Goal: Task Accomplishment & Management: Use online tool/utility

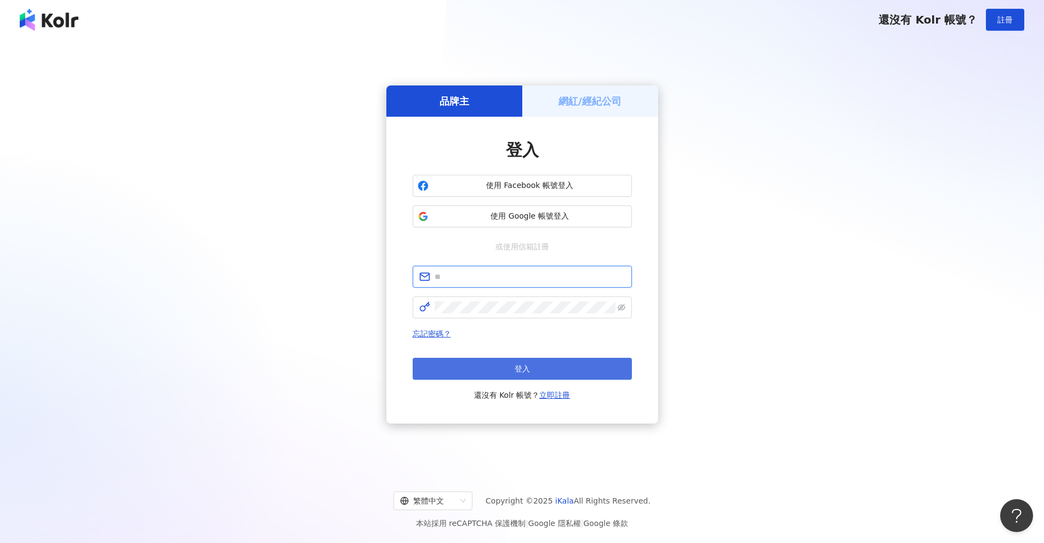
type input "**********"
click at [515, 369] on span "登入" at bounding box center [522, 369] width 15 height 9
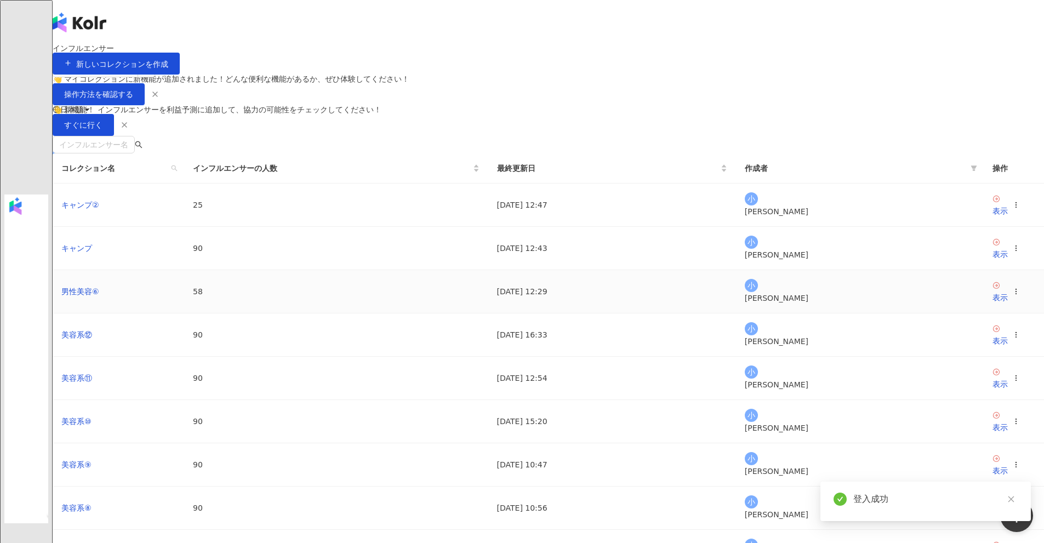
click at [1012, 295] on icon at bounding box center [1016, 292] width 8 height 8
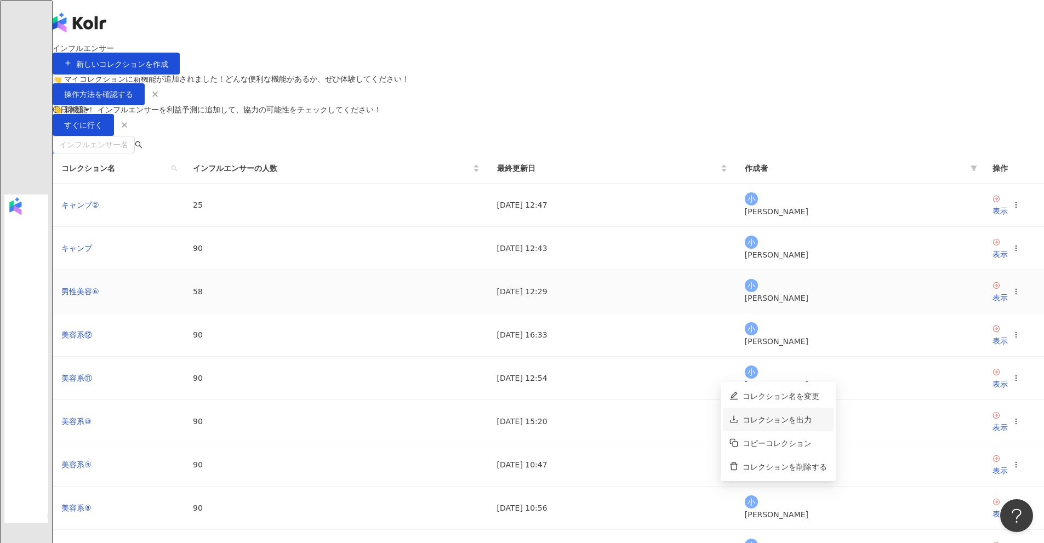
click at [791, 422] on div "コレクションを出力" at bounding box center [785, 420] width 84 height 12
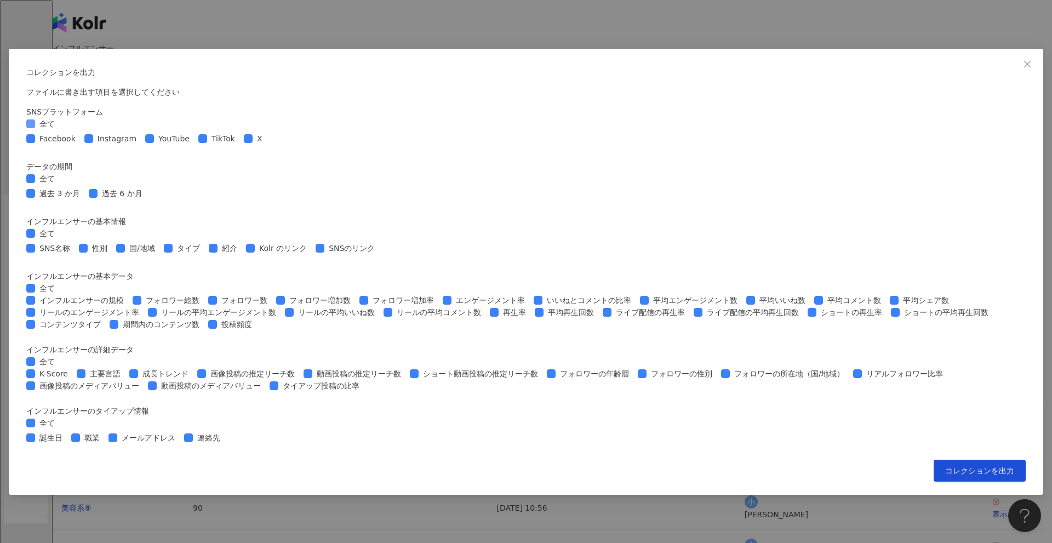
drag, startPoint x: 326, startPoint y: 114, endPoint x: 364, endPoint y: 138, distance: 44.9
click at [59, 118] on span "全て" at bounding box center [47, 124] width 24 height 12
drag, startPoint x: 393, startPoint y: 156, endPoint x: 399, endPoint y: 156, distance: 6.0
click at [141, 145] on span "Instagram" at bounding box center [117, 139] width 48 height 12
click at [240, 145] on span "TikTok" at bounding box center [223, 139] width 32 height 12
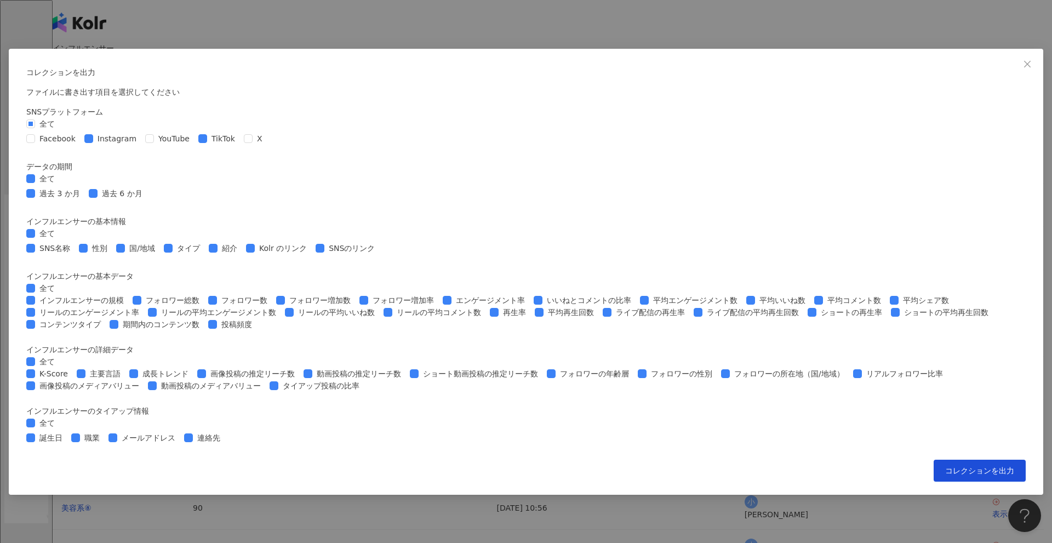
scroll to position [274, 0]
click at [59, 227] on span "全て" at bounding box center [47, 233] width 24 height 12
drag, startPoint x: 340, startPoint y: 101, endPoint x: 376, endPoint y: 102, distance: 35.7
click at [75, 242] on span "SNS名称" at bounding box center [54, 248] width 39 height 12
click at [112, 242] on span "性別" at bounding box center [100, 248] width 24 height 12
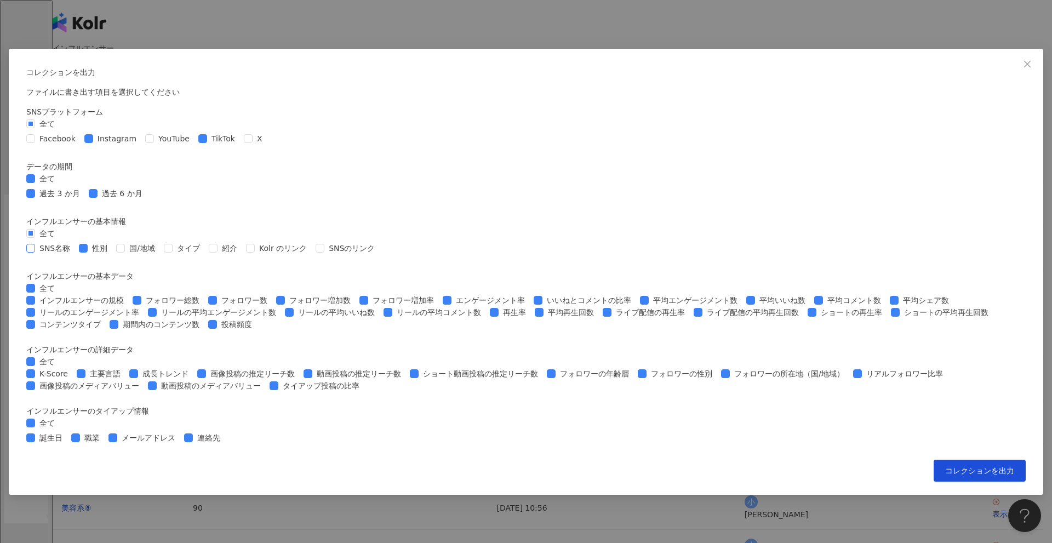
drag, startPoint x: 341, startPoint y: 101, endPoint x: 348, endPoint y: 103, distance: 6.8
click at [75, 242] on span "SNS名称" at bounding box center [54, 248] width 39 height 12
drag, startPoint x: 639, startPoint y: 106, endPoint x: 570, endPoint y: 151, distance: 82.2
click at [379, 242] on span "SNSのリンク" at bounding box center [351, 248] width 55 height 12
click at [59, 282] on span "全て" at bounding box center [47, 288] width 24 height 12
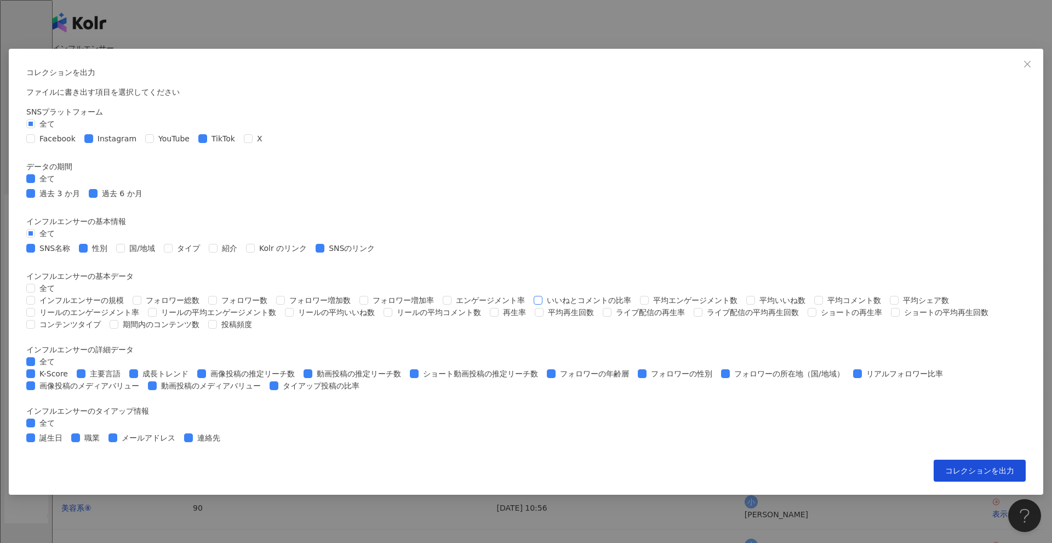
drag, startPoint x: 533, startPoint y: 219, endPoint x: 553, endPoint y: 228, distance: 21.8
click at [272, 294] on span "フォロワー数" at bounding box center [244, 300] width 55 height 12
click at [649, 294] on span "平均エンゲージメント数" at bounding box center [695, 300] width 93 height 12
drag, startPoint x: 338, startPoint y: 247, endPoint x: 361, endPoint y: 246, distance: 23.1
click at [755, 294] on span "平均いいね数" at bounding box center [782, 300] width 55 height 12
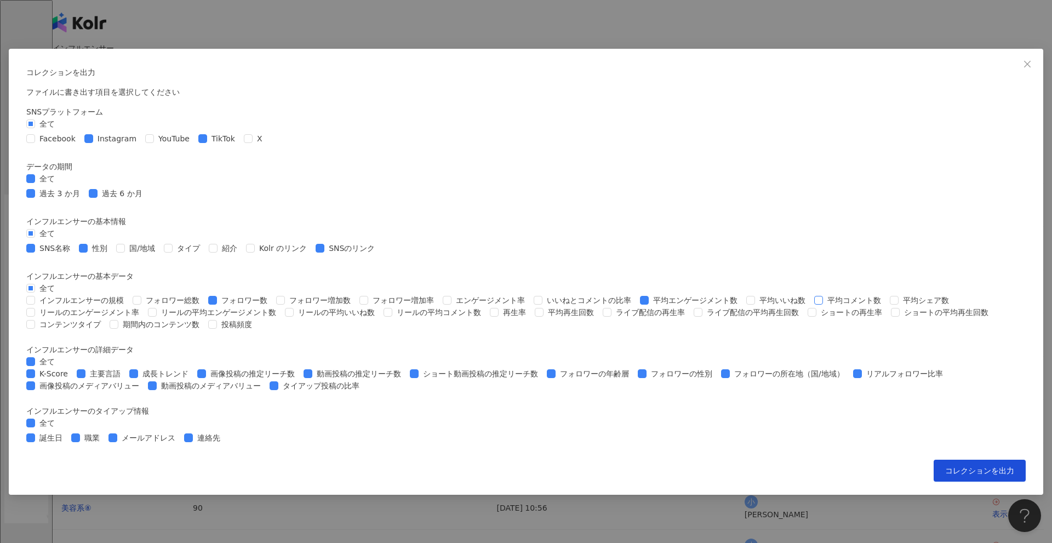
click at [823, 294] on span "平均コメント数" at bounding box center [854, 300] width 62 height 12
click at [755, 294] on span "平均いいね数" at bounding box center [782, 300] width 55 height 12
drag, startPoint x: 323, startPoint y: 286, endPoint x: 323, endPoint y: 292, distance: 6.1
click at [59, 356] on span "全て" at bounding box center [47, 362] width 24 height 12
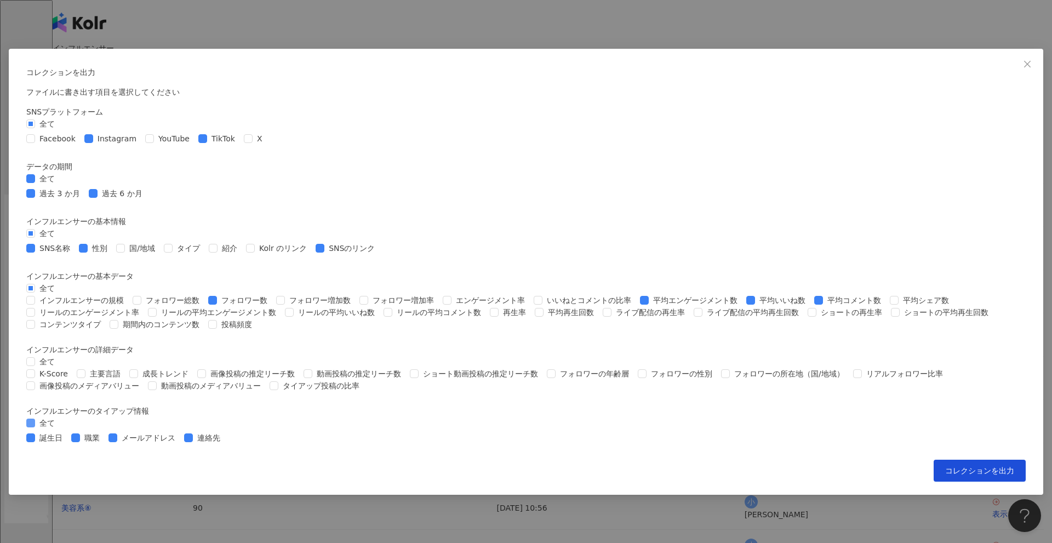
click at [59, 429] on span "全て" at bounding box center [47, 423] width 24 height 12
click at [946, 475] on span "コレクションを出力" at bounding box center [980, 470] width 69 height 9
click at [1024, 252] on div "コレクションを出力 ファイルに書き出す項目を選択してください SNSプラットフォーム 全て Facebook Instagram YouTube TikTok…" at bounding box center [526, 271] width 1052 height 543
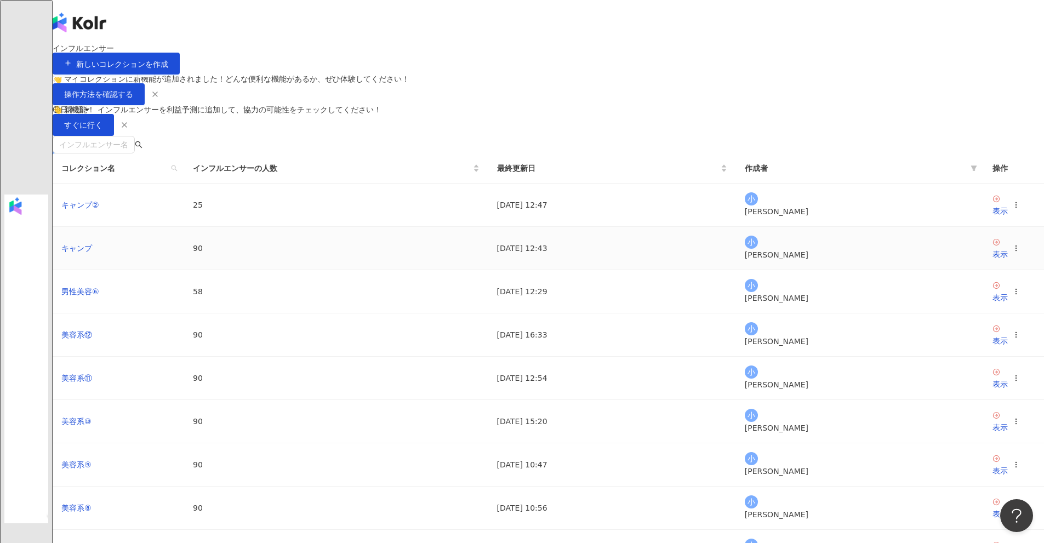
click at [1012, 252] on icon at bounding box center [1016, 248] width 8 height 8
click at [783, 385] on div "コレクションを出力" at bounding box center [785, 385] width 84 height 12
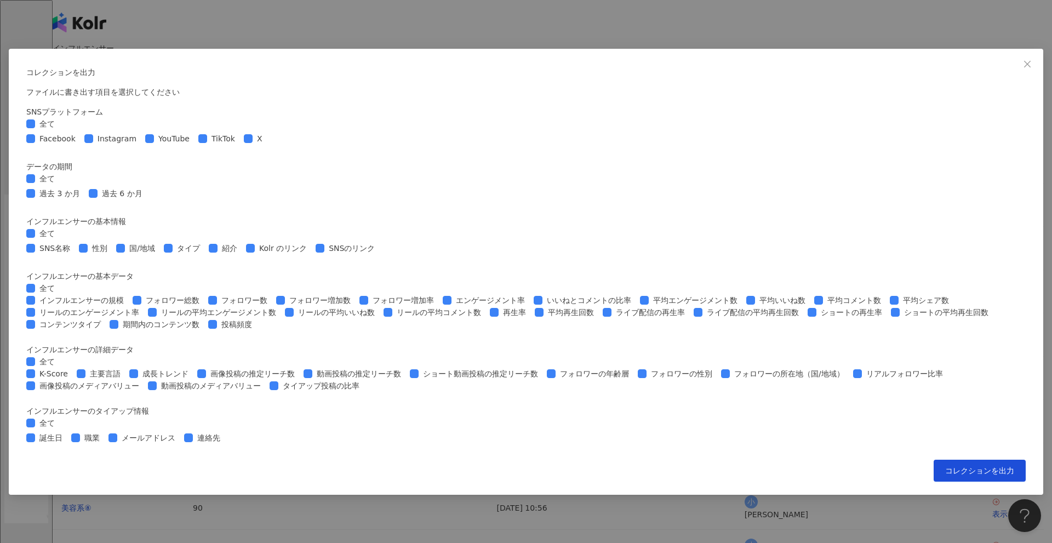
drag, startPoint x: 328, startPoint y: 118, endPoint x: 345, endPoint y: 127, distance: 19.1
click at [59, 118] on span "全て" at bounding box center [47, 124] width 24 height 12
drag, startPoint x: 399, startPoint y: 152, endPoint x: 478, endPoint y: 151, distance: 78.9
click at [141, 145] on span "Instagram" at bounding box center [117, 139] width 48 height 12
click at [240, 145] on span "TikTok" at bounding box center [223, 139] width 32 height 12
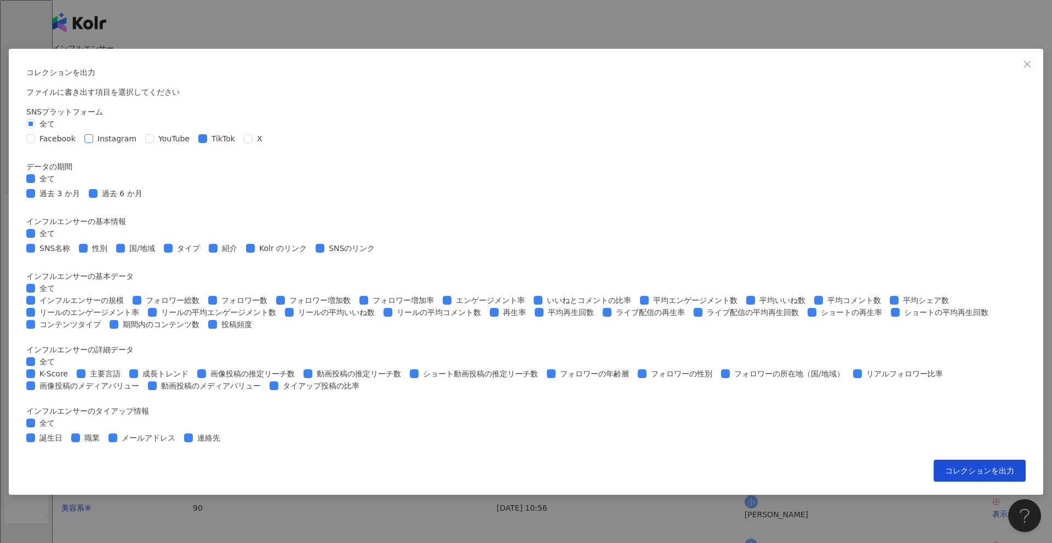
click at [141, 145] on span "Instagram" at bounding box center [117, 139] width 48 height 12
click at [59, 227] on span "全て" at bounding box center [47, 233] width 24 height 12
drag, startPoint x: 329, startPoint y: 161, endPoint x: 346, endPoint y: 161, distance: 17.0
click at [75, 242] on span "SNS名称" at bounding box center [54, 248] width 39 height 12
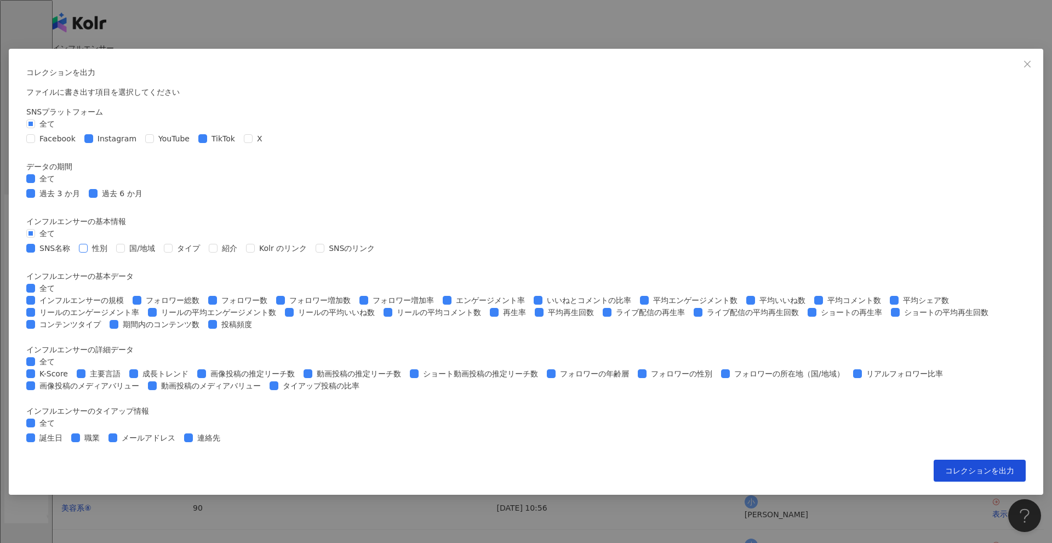
click at [112, 242] on span "性別" at bounding box center [100, 248] width 24 height 12
drag, startPoint x: 639, startPoint y: 162, endPoint x: 517, endPoint y: 206, distance: 129.5
click at [379, 242] on span "SNSのリンク" at bounding box center [351, 248] width 55 height 12
click at [59, 282] on span "全て" at bounding box center [47, 288] width 24 height 12
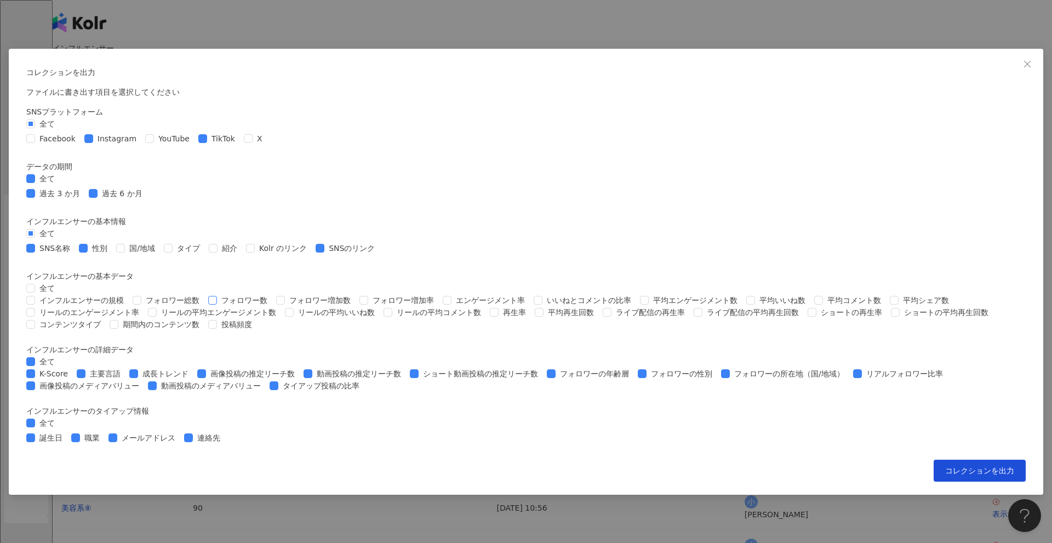
click at [272, 294] on span "フォロワー数" at bounding box center [244, 300] width 55 height 12
drag, startPoint x: 637, startPoint y: 284, endPoint x: 581, endPoint y: 287, distance: 56.6
click at [649, 294] on span "平均エンゲージメント数" at bounding box center [695, 300] width 93 height 12
click at [755, 300] on span "平均いいね数" at bounding box center [782, 300] width 55 height 12
click at [823, 303] on span "平均コメント数" at bounding box center [854, 300] width 62 height 12
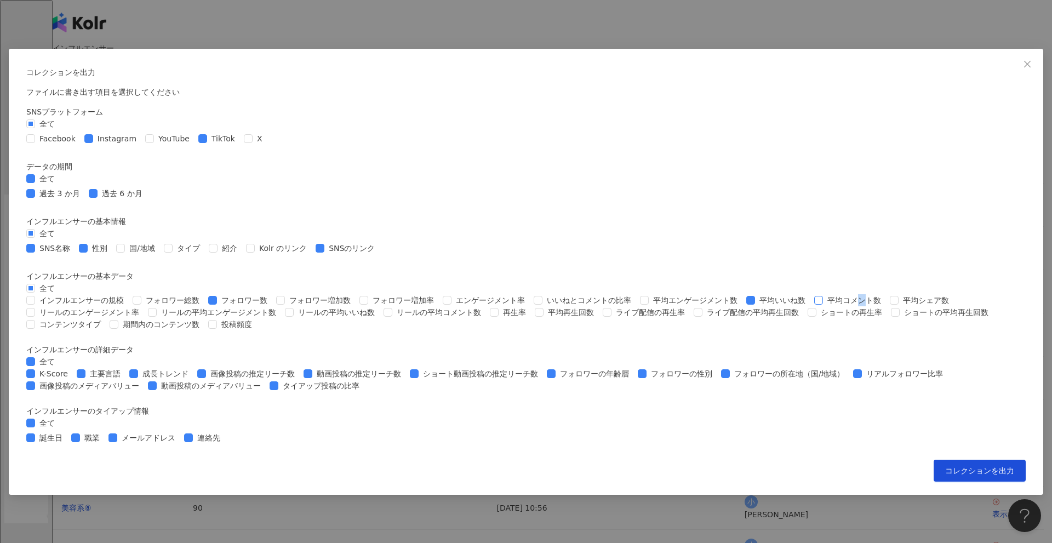
click at [823, 298] on span "平均コメント数" at bounding box center [854, 300] width 62 height 12
click at [649, 294] on span "平均エンゲージメント数" at bounding box center [695, 300] width 93 height 12
click at [59, 356] on span "全て" at bounding box center [47, 362] width 24 height 12
drag, startPoint x: 322, startPoint y: 443, endPoint x: 329, endPoint y: 443, distance: 7.1
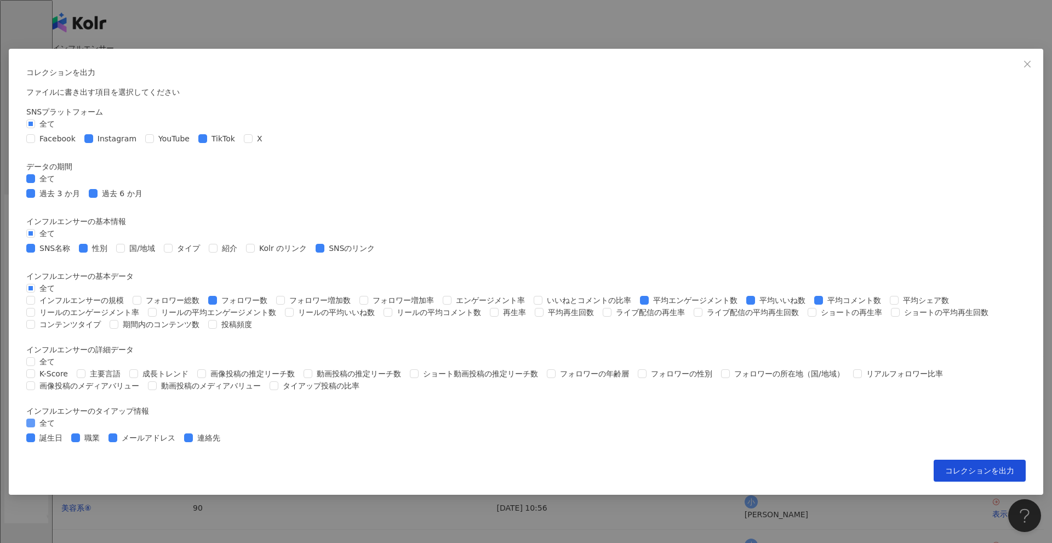
click at [59, 429] on span "全て" at bounding box center [47, 423] width 24 height 12
click at [946, 475] on span "コレクションを出力" at bounding box center [980, 470] width 69 height 9
click at [963, 396] on div "コレクションを出力 ファイルに書き出す項目を選択してください SNSプラットフォーム 全て Facebook Instagram YouTube TikTok…" at bounding box center [526, 271] width 1052 height 543
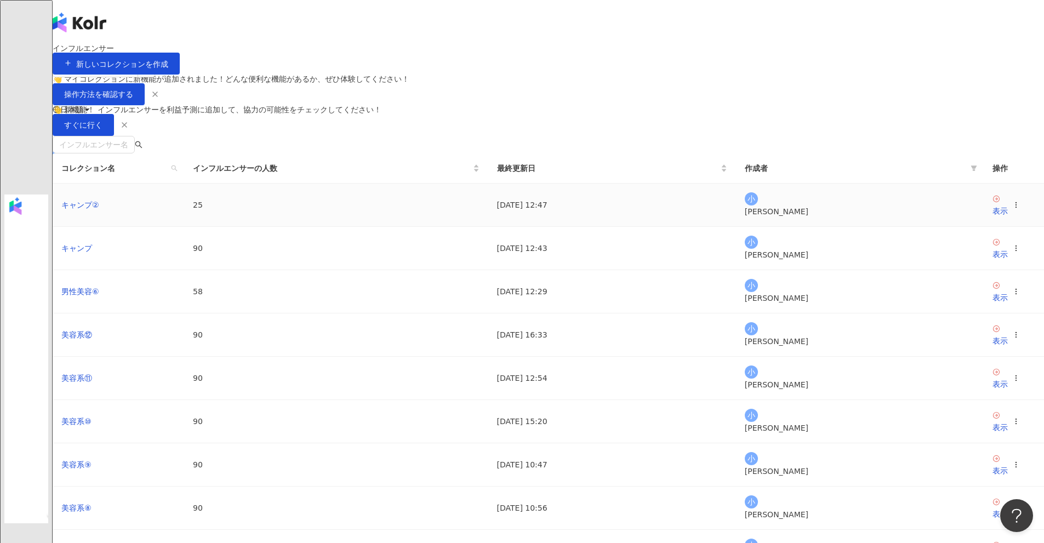
click at [1012, 209] on icon at bounding box center [1016, 205] width 8 height 8
click at [799, 345] on div "コレクションを出力" at bounding box center [785, 351] width 84 height 12
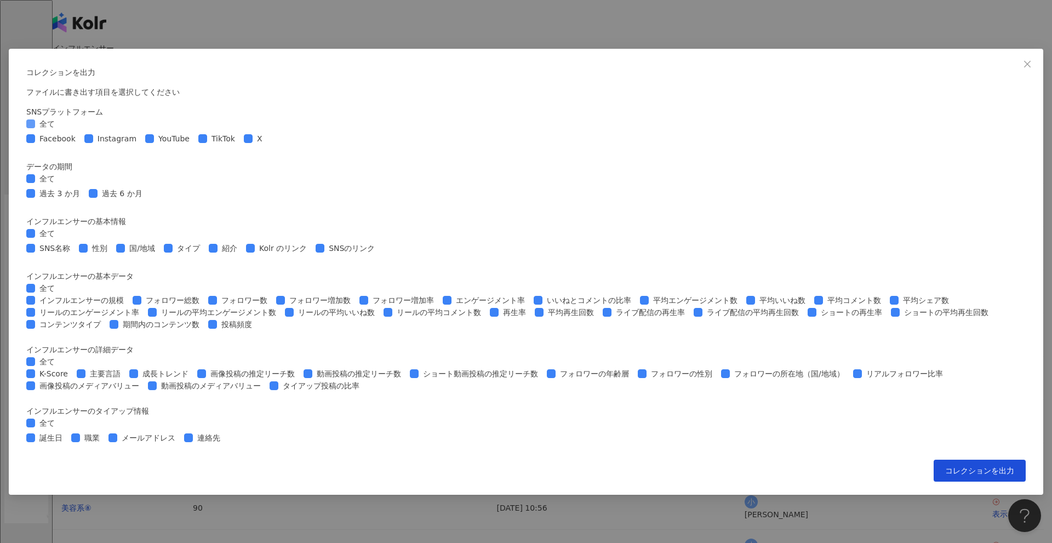
click at [59, 118] on span "全て" at bounding box center [47, 124] width 24 height 12
drag, startPoint x: 400, startPoint y: 152, endPoint x: 476, endPoint y: 152, distance: 76.2
click at [141, 145] on span "Instagram" at bounding box center [117, 139] width 48 height 12
click at [240, 145] on span "TikTok" at bounding box center [223, 139] width 32 height 12
click at [267, 145] on div "Facebook Instagram YouTube TikTok X" at bounding box center [146, 139] width 241 height 12
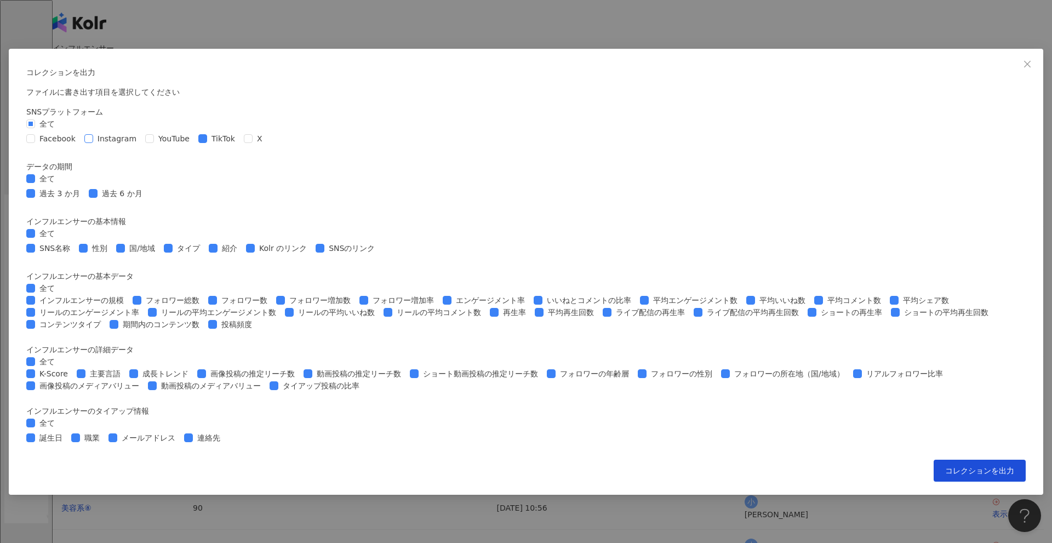
click at [141, 145] on span "Instagram" at bounding box center [117, 139] width 48 height 12
click at [59, 227] on span "全て" at bounding box center [47, 233] width 24 height 12
click at [75, 242] on span "SNS名称" at bounding box center [54, 248] width 39 height 12
click at [112, 242] on span "性別" at bounding box center [100, 248] width 24 height 12
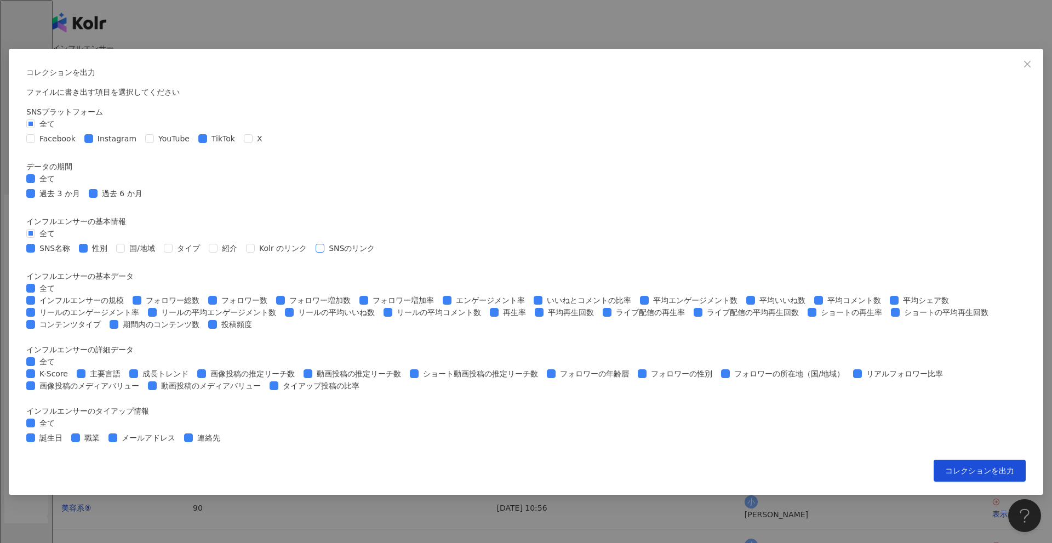
click at [379, 242] on span "SNSのリンク" at bounding box center [351, 248] width 55 height 12
click at [59, 294] on span "全て" at bounding box center [47, 288] width 24 height 12
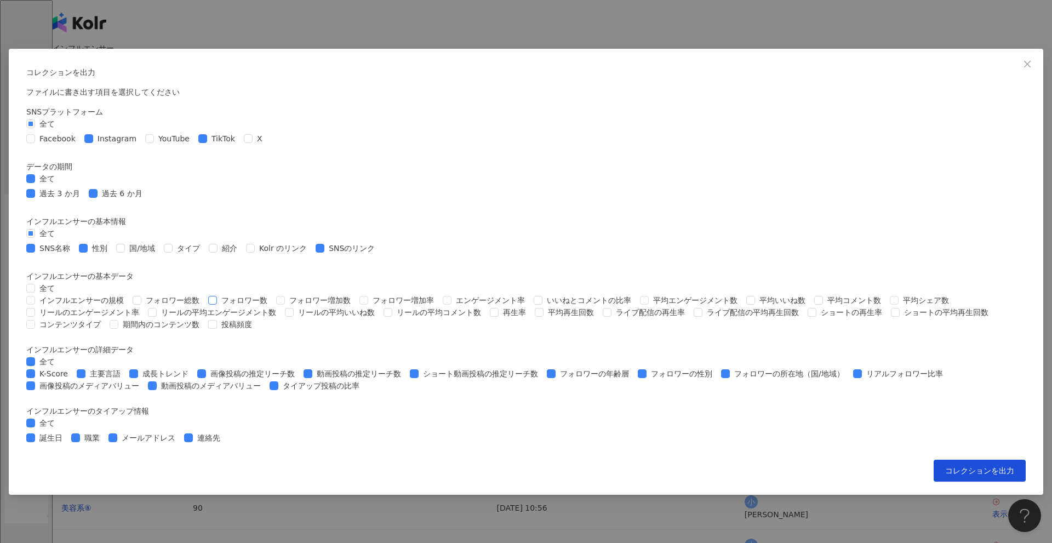
click at [272, 306] on span "フォロワー数" at bounding box center [244, 300] width 55 height 12
click at [649, 306] on span "平均エンゲージメント数" at bounding box center [695, 300] width 93 height 12
click at [755, 306] on span "平均いいね数" at bounding box center [782, 300] width 55 height 12
click at [823, 306] on span "平均コメント数" at bounding box center [854, 300] width 62 height 12
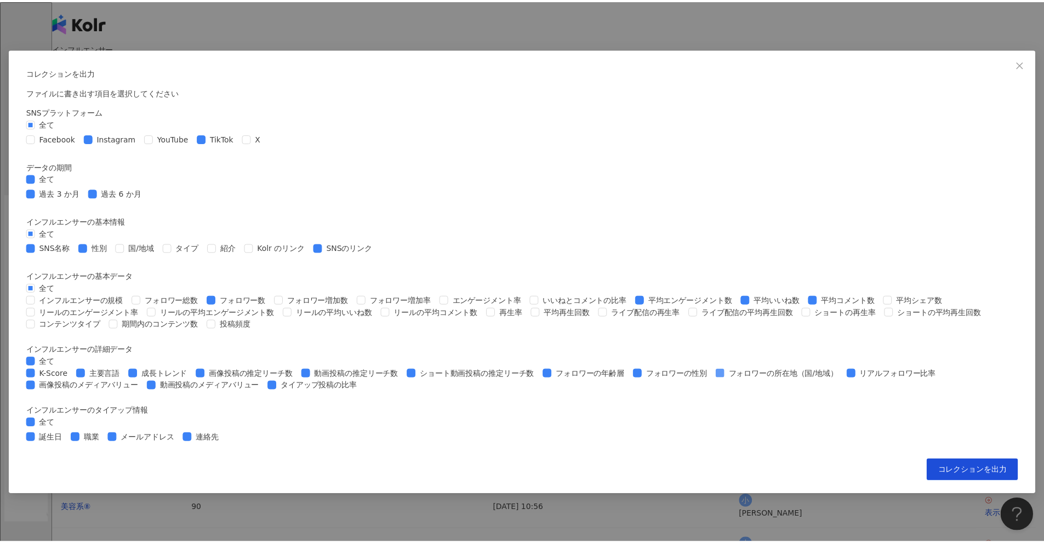
scroll to position [351, 0]
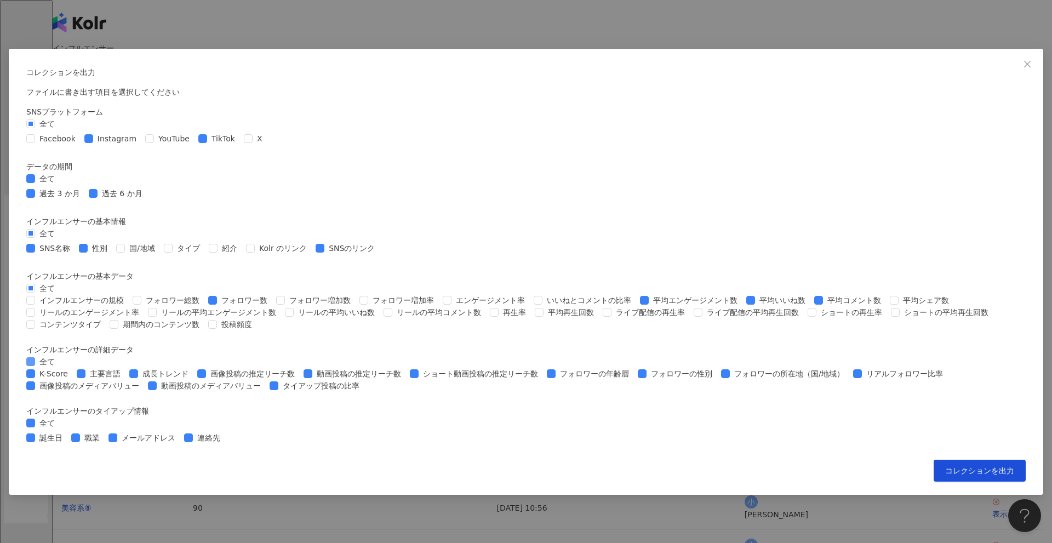
click at [59, 356] on span "全て" at bounding box center [47, 362] width 24 height 12
click at [59, 429] on span "全て" at bounding box center [47, 423] width 24 height 12
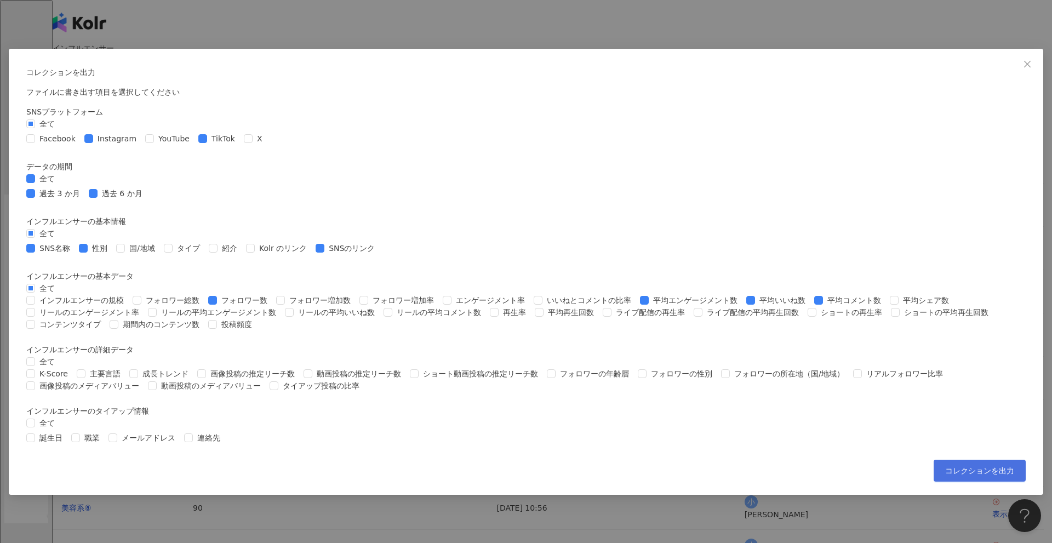
click at [946, 475] on span "コレクションを出力" at bounding box center [980, 470] width 69 height 9
click at [1001, 361] on div "コレクションを出力 ファイルに書き出す項目を選択してください SNSプラットフォーム 全て Facebook Instagram YouTube TikTok…" at bounding box center [526, 271] width 1052 height 543
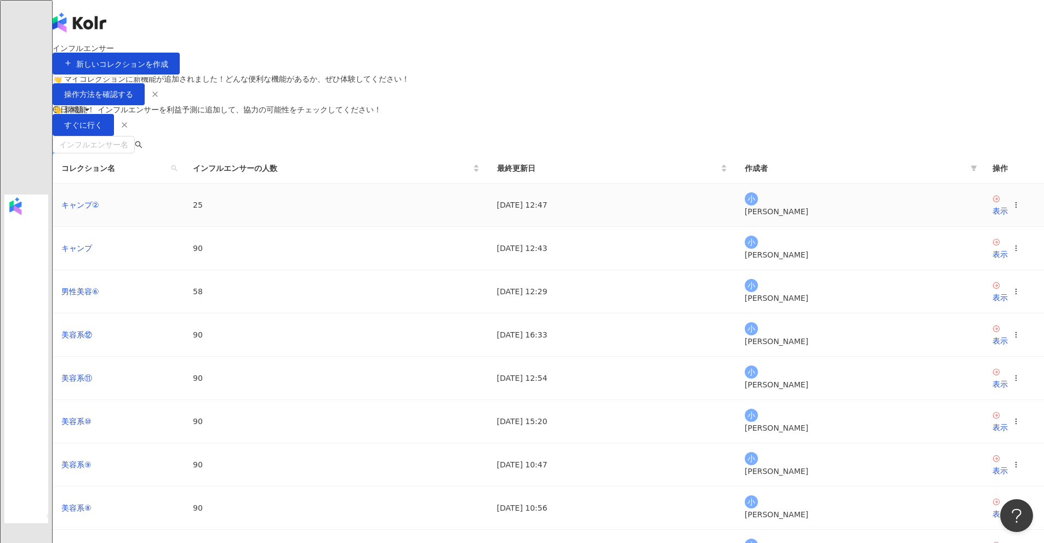
click at [1012, 209] on icon at bounding box center [1016, 205] width 8 height 8
click at [782, 396] on div "コレクションを削除する" at bounding box center [785, 398] width 84 height 12
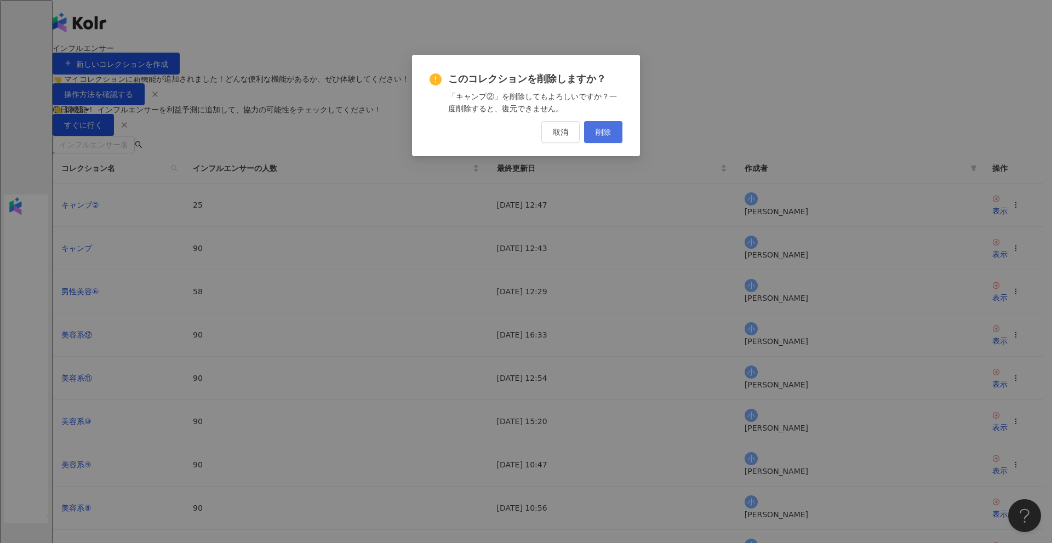
click at [612, 134] on button "削除" at bounding box center [603, 132] width 38 height 22
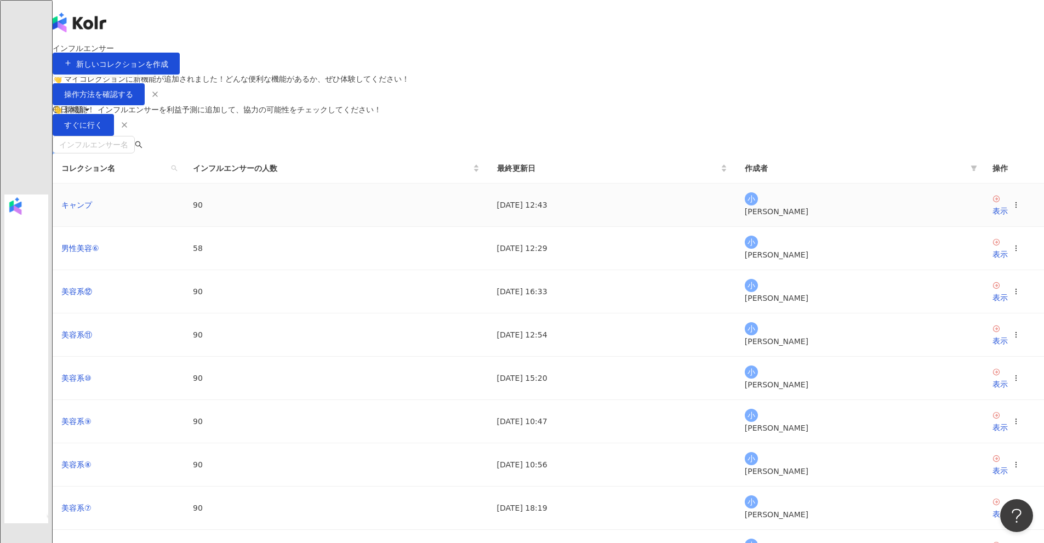
click at [1012, 209] on icon at bounding box center [1016, 205] width 8 height 8
click at [796, 401] on div "コレクションを削除する" at bounding box center [785, 398] width 84 height 12
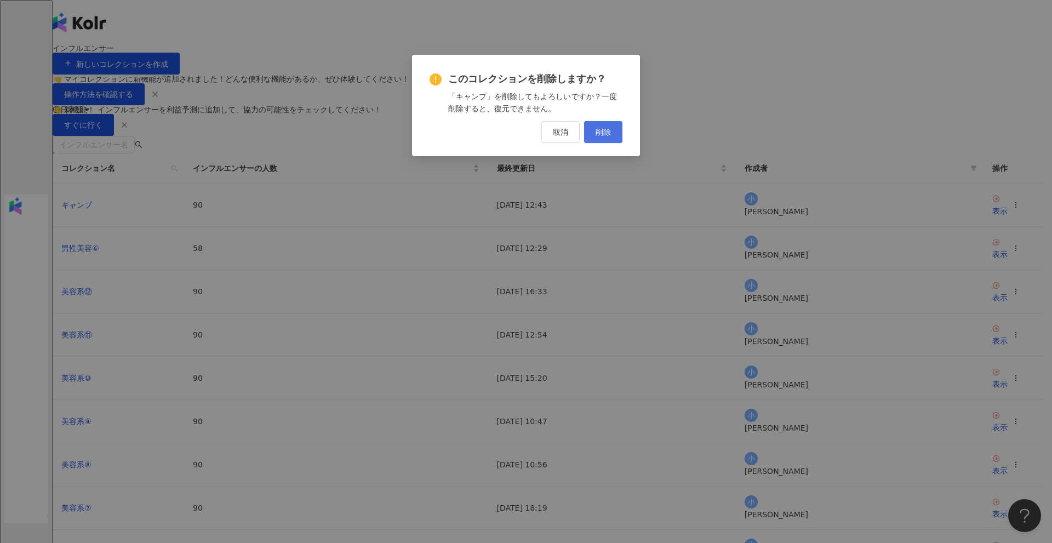
click at [611, 135] on span "削除" at bounding box center [603, 132] width 15 height 9
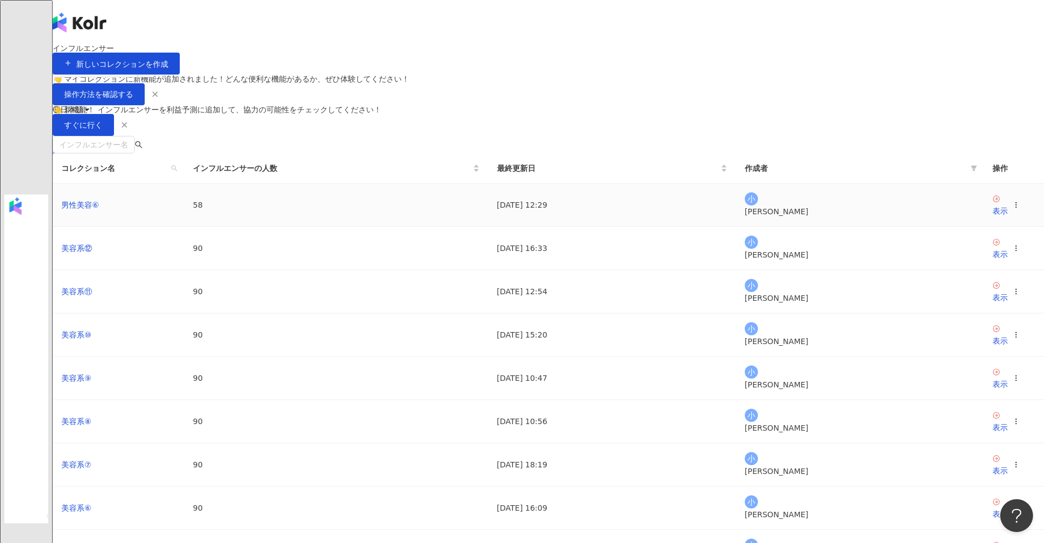
click at [1012, 209] on icon at bounding box center [1016, 205] width 8 height 8
click at [789, 391] on li "コレクションを削除する" at bounding box center [778, 398] width 111 height 24
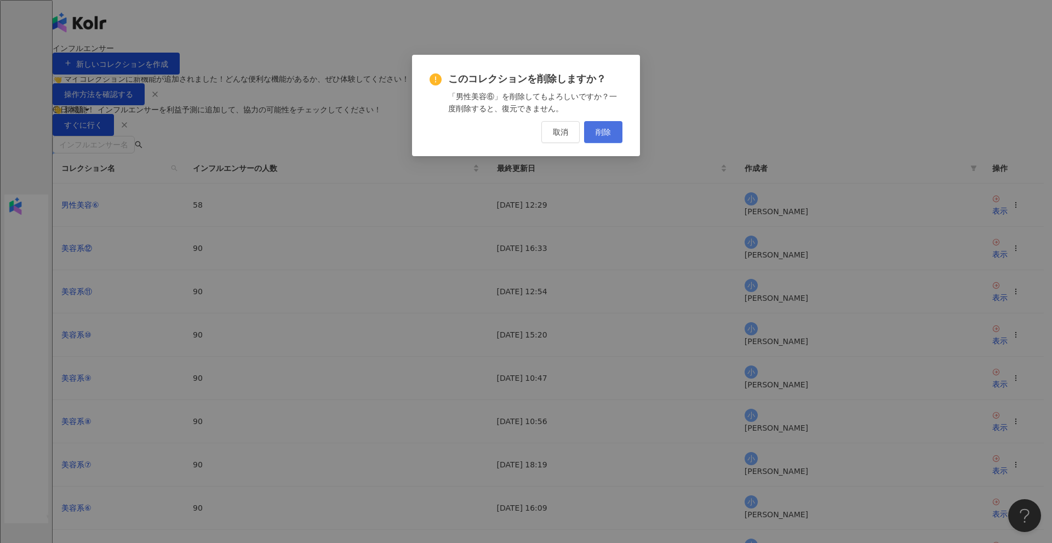
drag, startPoint x: 606, startPoint y: 133, endPoint x: 603, endPoint y: 143, distance: 10.2
click at [606, 133] on span "削除" at bounding box center [603, 132] width 15 height 9
